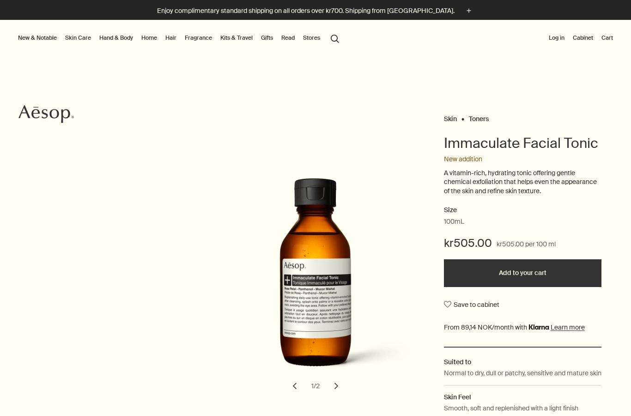
click at [330, 44] on button "search Search" at bounding box center [335, 38] width 17 height 18
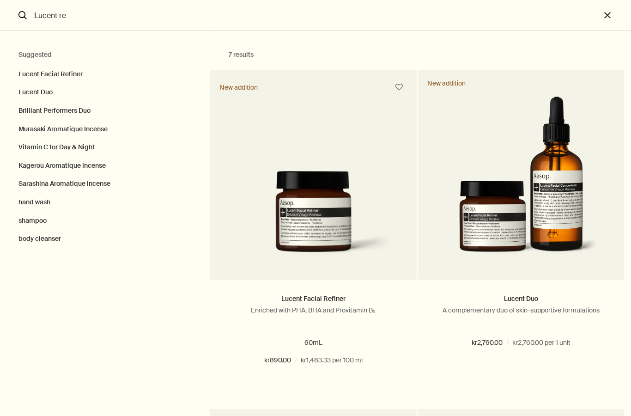
click at [33, 78] on button "Lucent Facial Refiner" at bounding box center [105, 72] width 210 height 23
type input "Lucent Facial Refiner"
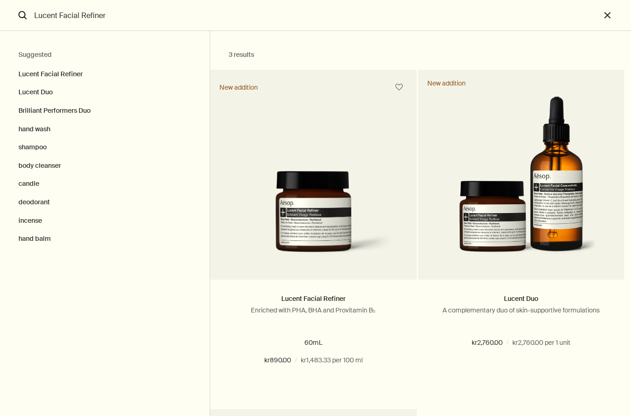
click at [338, 388] on button "Add Add to your cart" at bounding box center [313, 394] width 206 height 28
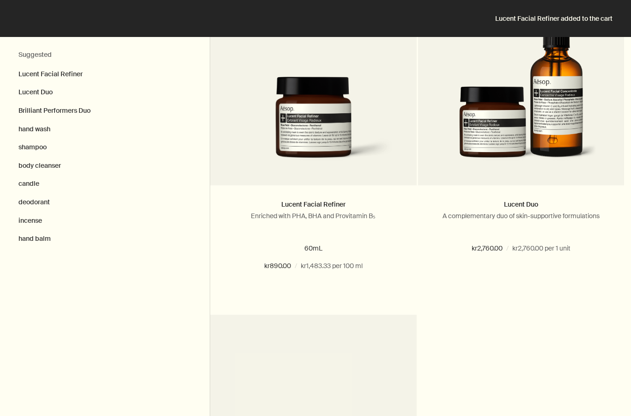
scroll to position [96, 0]
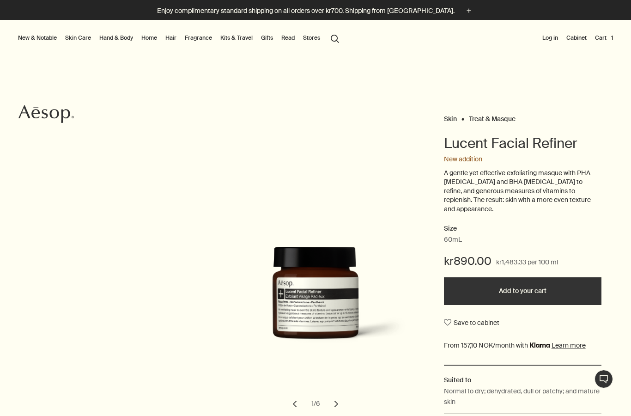
click at [291, 41] on link "Read" at bounding box center [288, 37] width 17 height 11
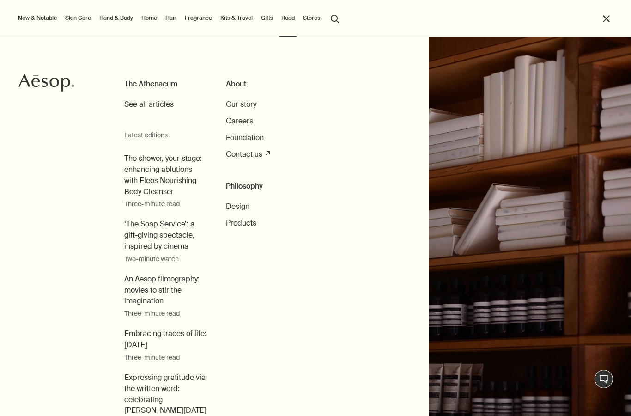
click at [144, 102] on span "See all articles" at bounding box center [148, 104] width 49 height 10
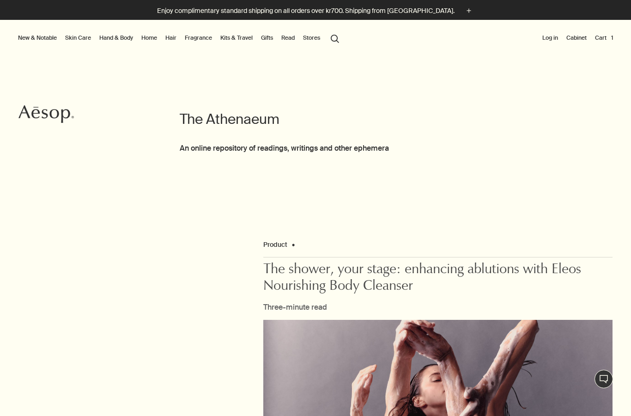
click at [290, 40] on link "Read" at bounding box center [288, 37] width 17 height 11
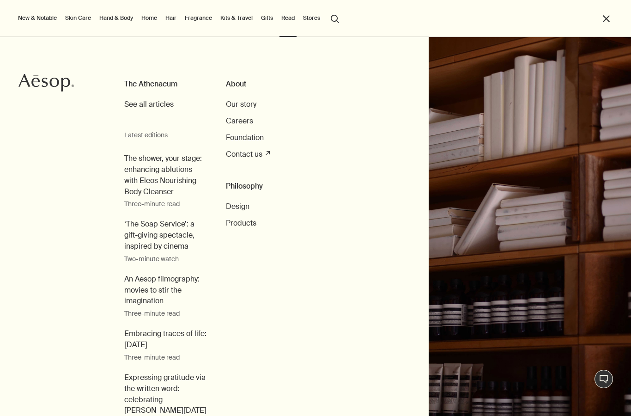
click at [242, 222] on span "Products" at bounding box center [241, 223] width 30 height 10
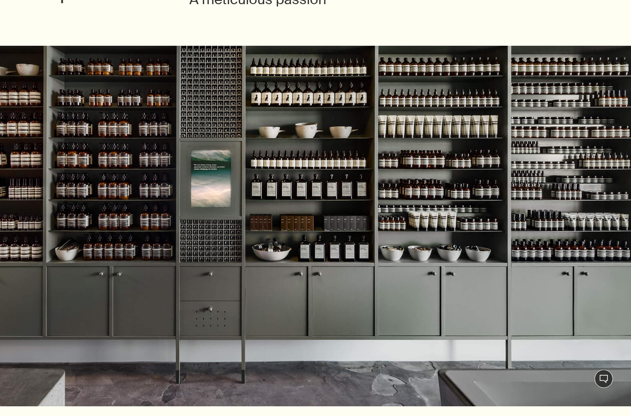
scroll to position [120, 0]
click at [529, 168] on img at bounding box center [315, 226] width 631 height 361
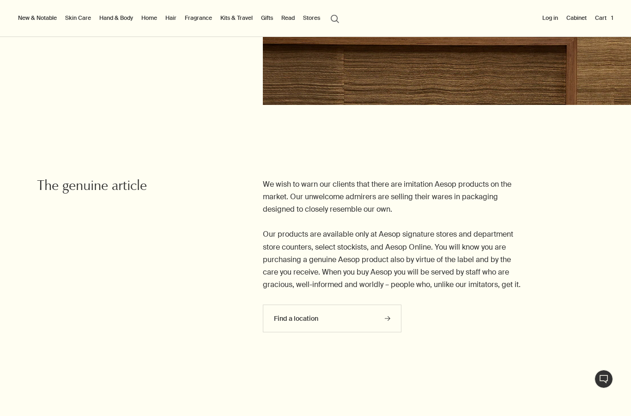
scroll to position [1111, 0]
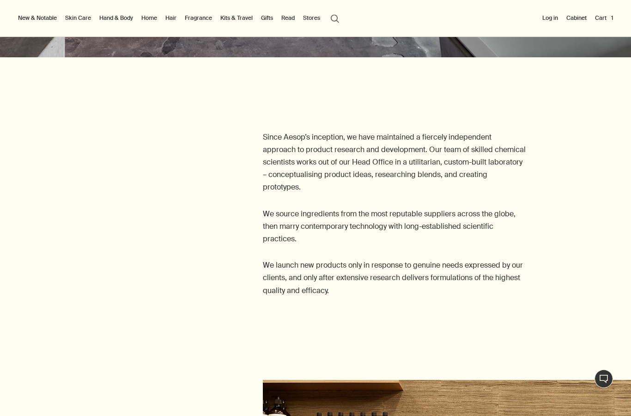
click at [291, 18] on link "Read" at bounding box center [288, 17] width 17 height 11
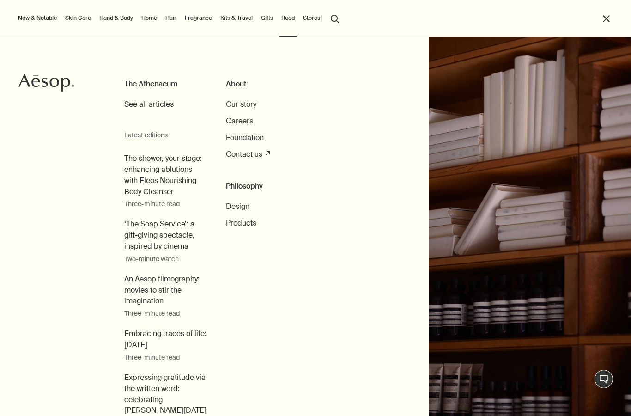
click at [159, 104] on span "See all articles" at bounding box center [148, 104] width 49 height 10
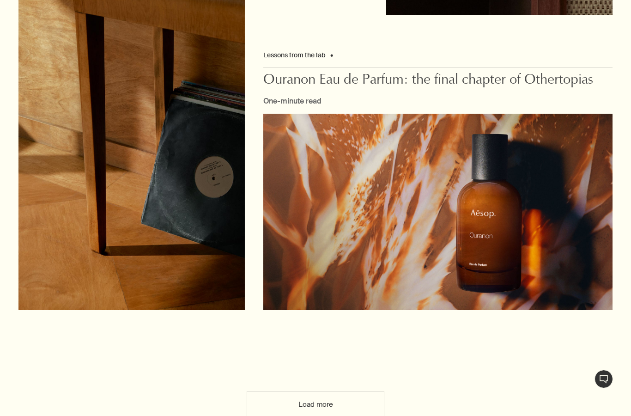
scroll to position [1864, 0]
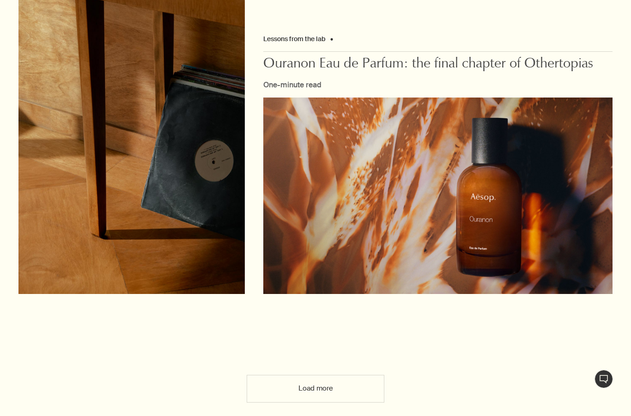
click at [404, 261] on img at bounding box center [437, 195] width 349 height 196
click at [426, 232] on img at bounding box center [437, 195] width 349 height 196
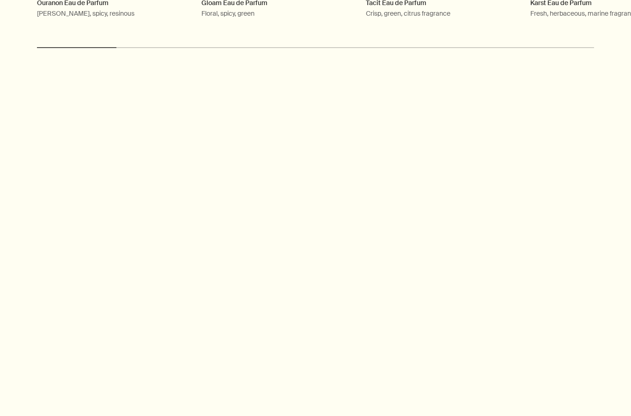
scroll to position [1716, 0]
